Goal: Task Accomplishment & Management: Manage account settings

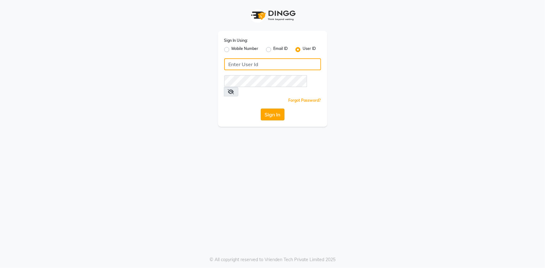
type input "belle and beau"
click at [264, 109] on button "Sign In" at bounding box center [273, 115] width 24 height 12
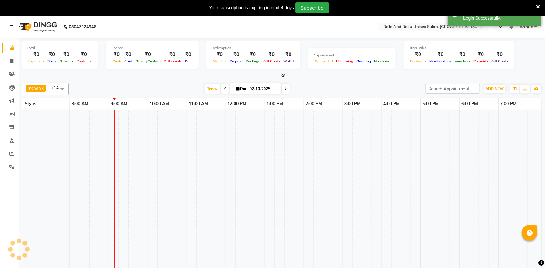
select select "en"
